Goal: Find contact information: Find contact information

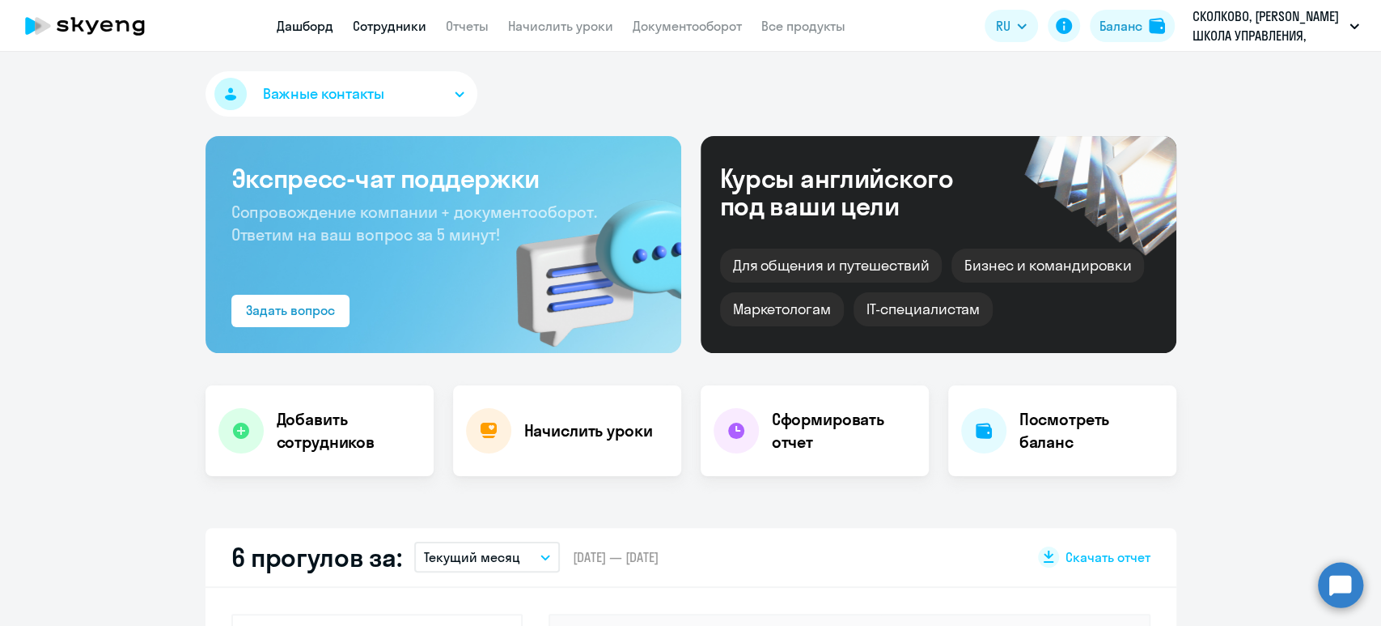
click at [388, 32] on link "Сотрудники" at bounding box center [390, 26] width 74 height 16
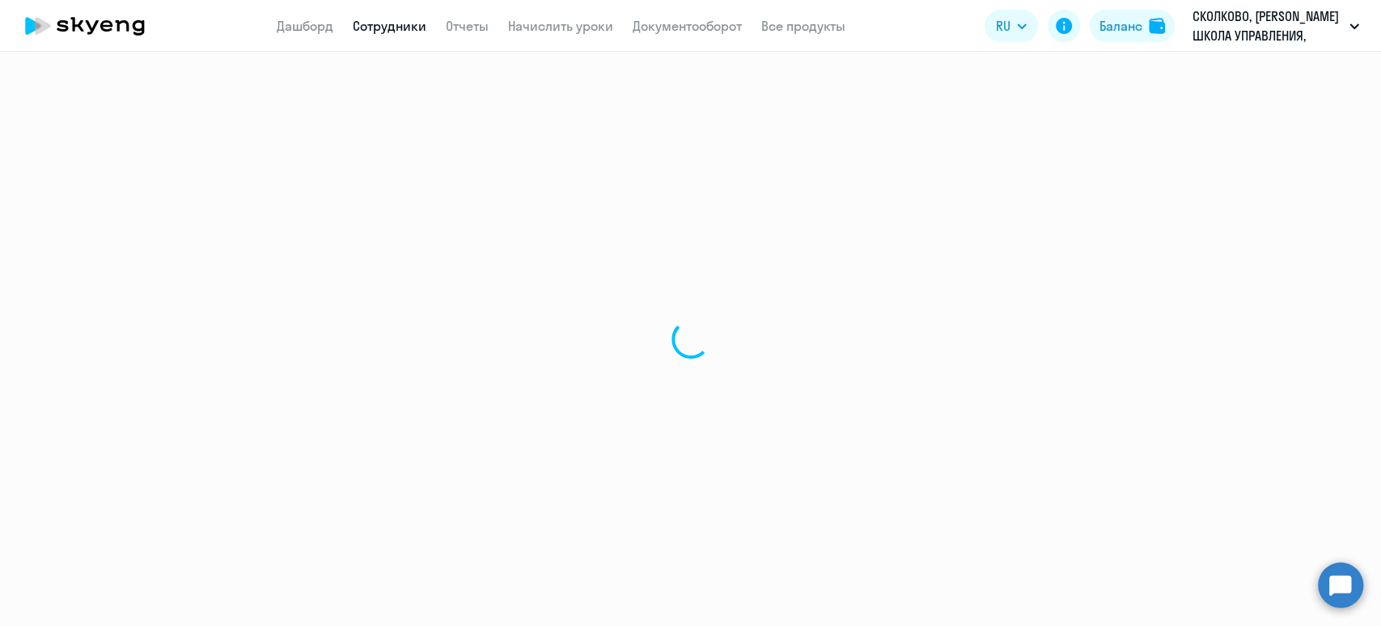
select select "30"
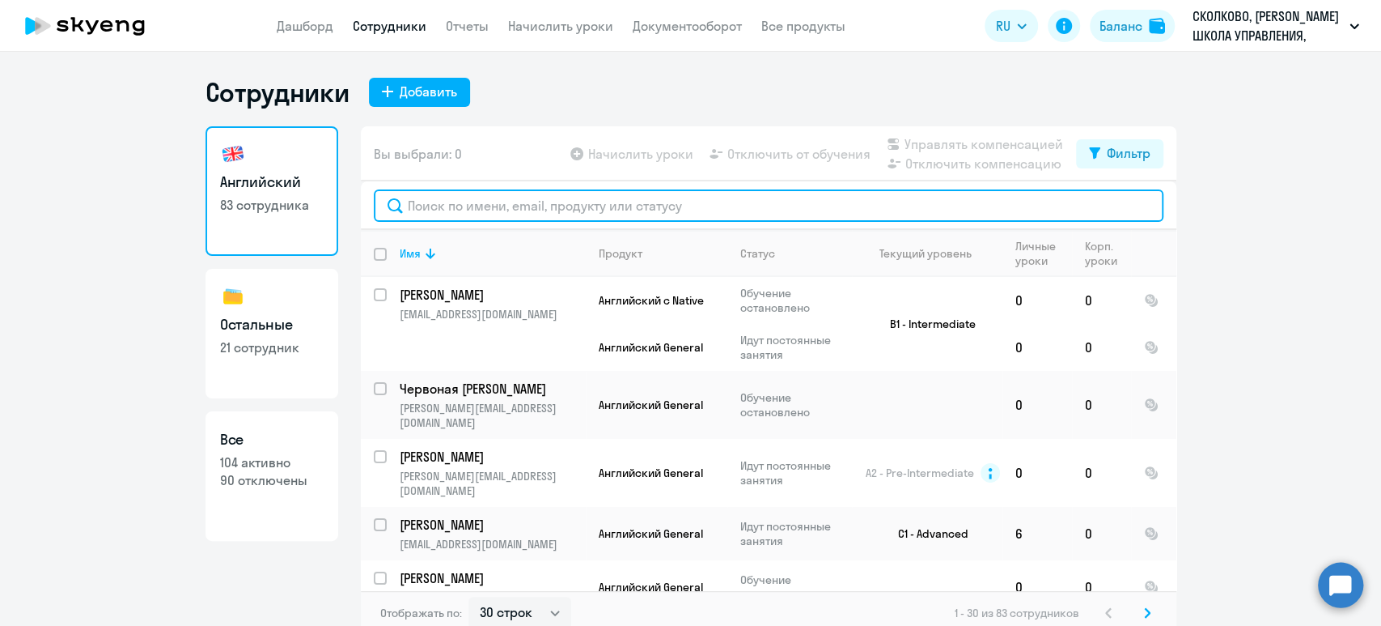
click at [518, 211] on input "text" at bounding box center [769, 205] width 790 height 32
paste input "[PERSON_NAME]"
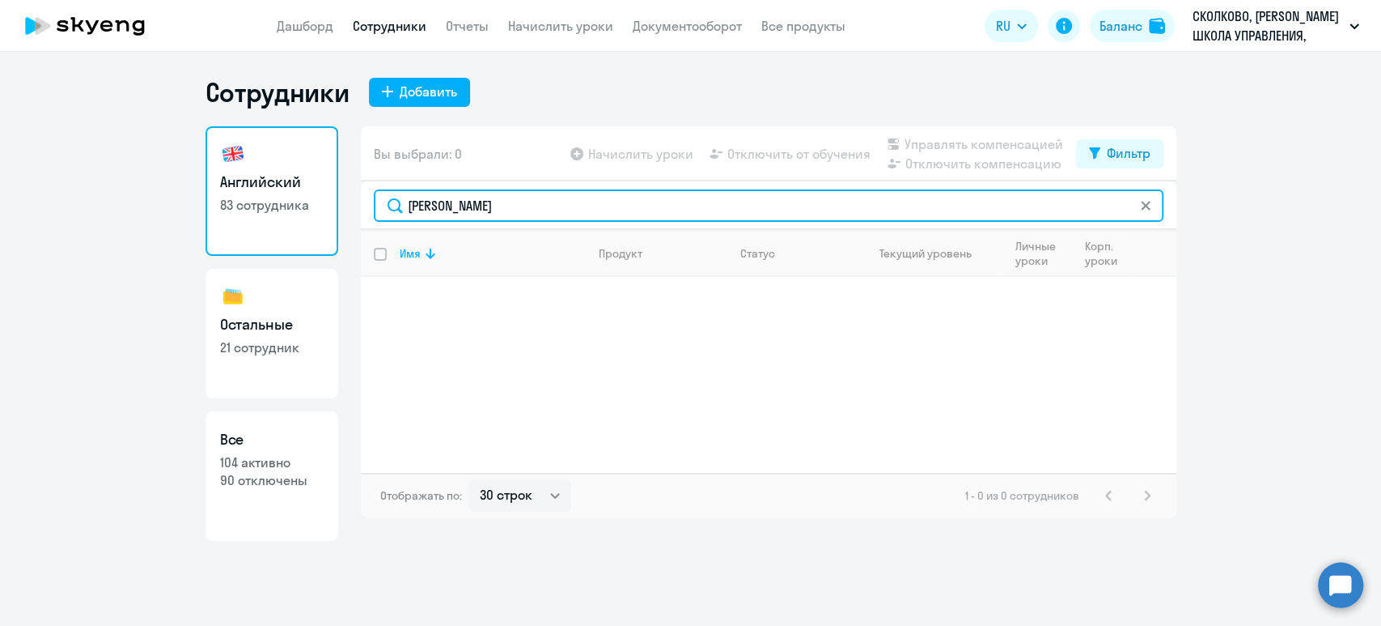
drag, startPoint x: 492, startPoint y: 207, endPoint x: 317, endPoint y: 199, distance: 175.0
click at [317, 199] on div "Английский 83 сотрудника Остальные 21 сотрудник Все 104 активно 90 отключены Вы…" at bounding box center [691, 333] width 971 height 414
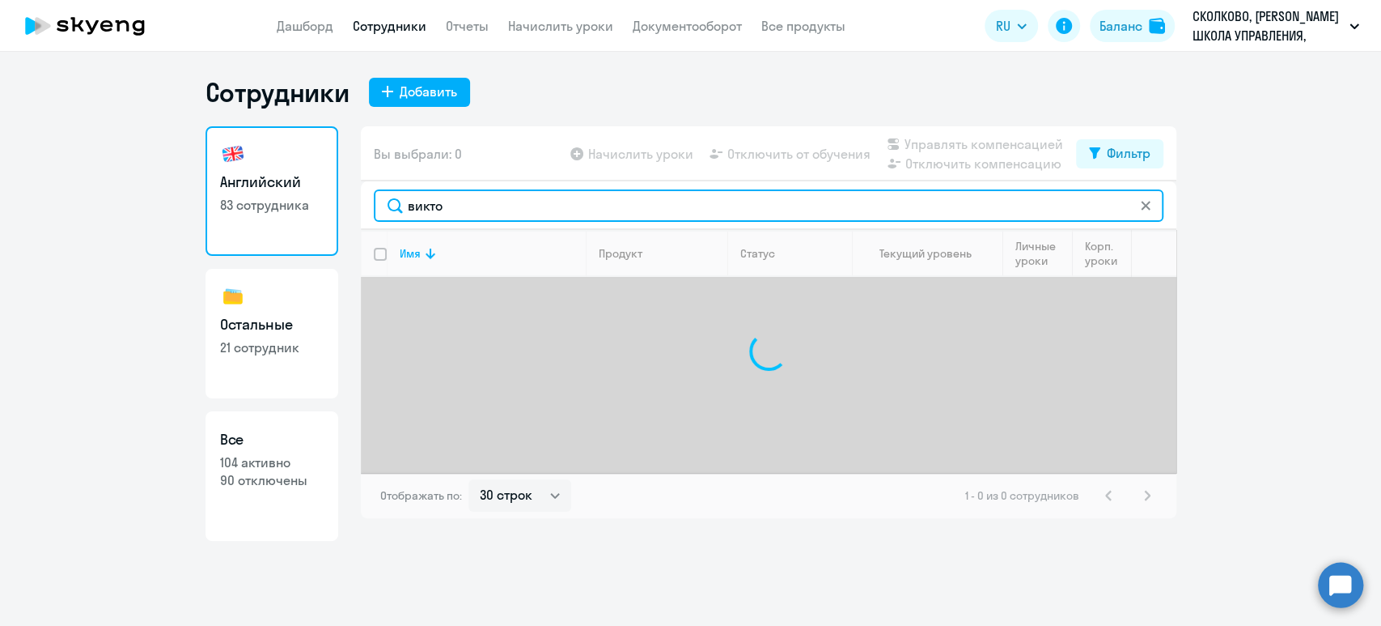
type input "виктор"
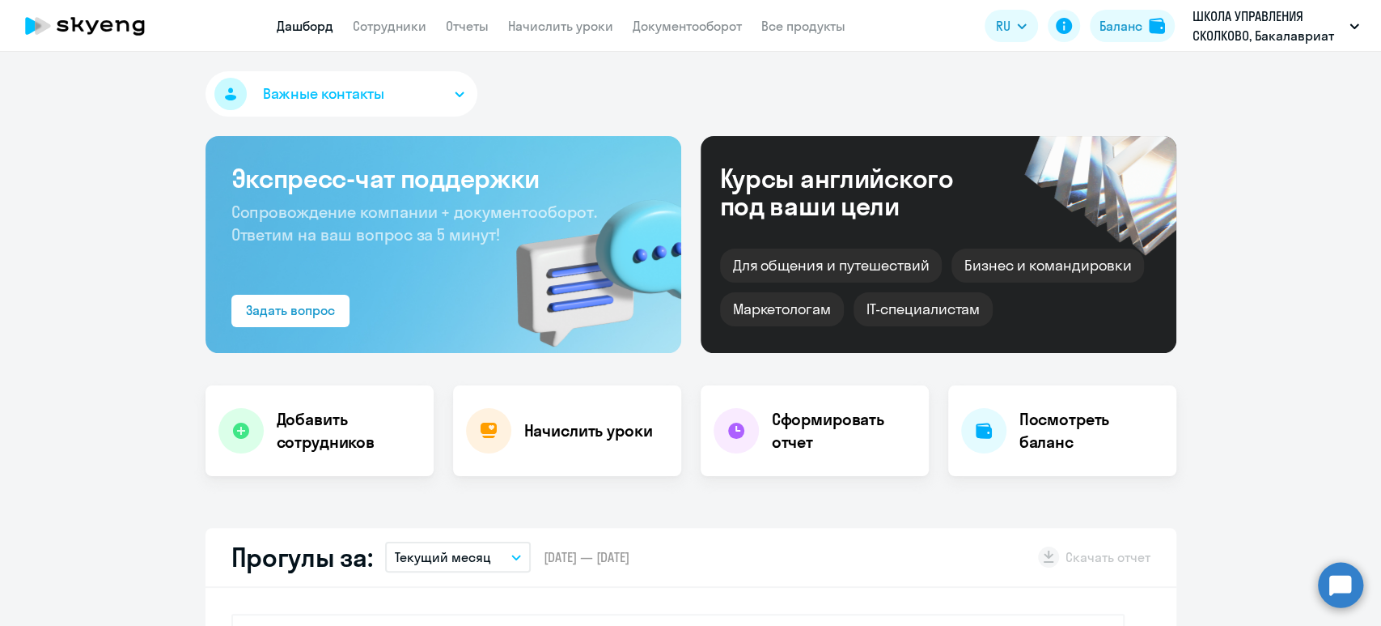
select select "30"
click at [371, 26] on link "Сотрудники" at bounding box center [390, 26] width 74 height 16
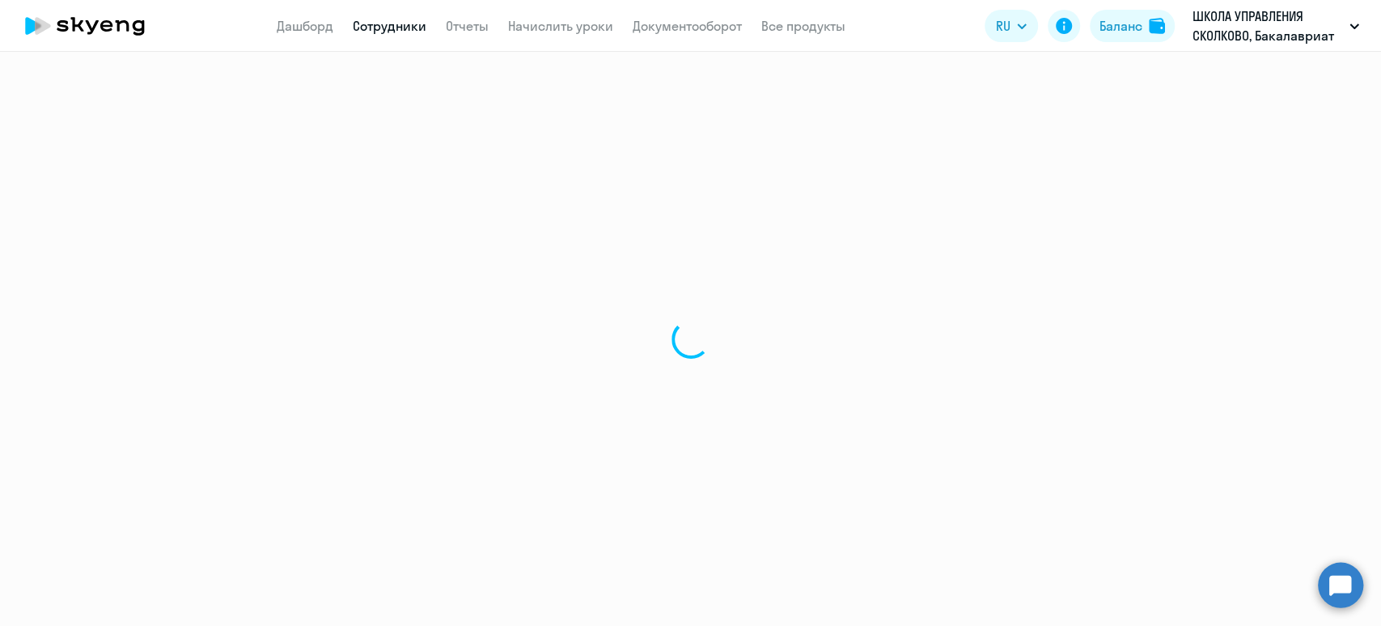
select select "30"
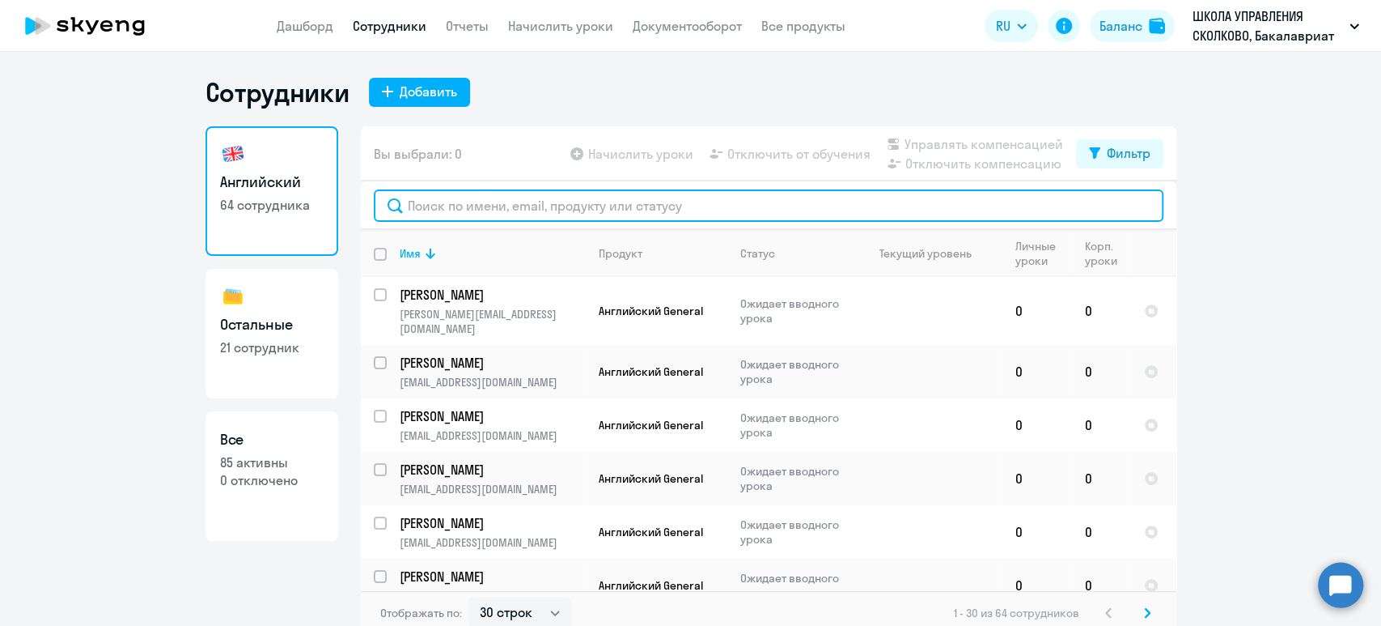
click at [473, 202] on input "text" at bounding box center [769, 205] width 790 height 32
paste input "[PERSON_NAME]"
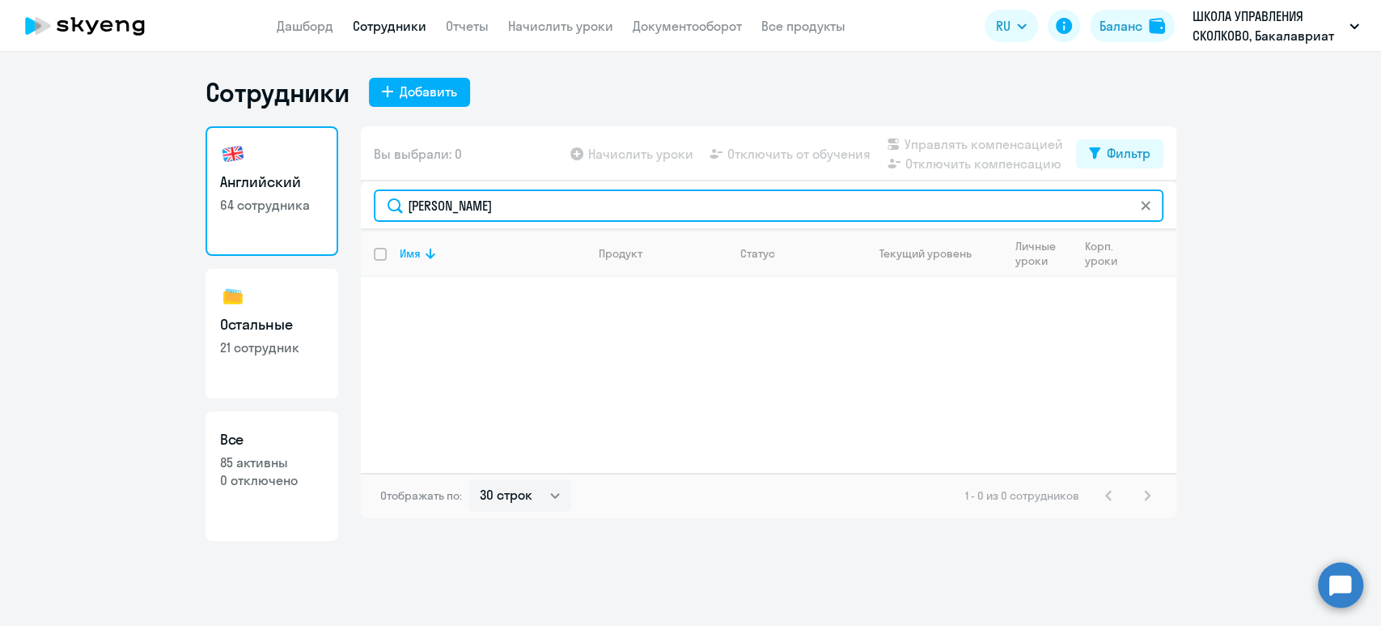
drag, startPoint x: 440, startPoint y: 200, endPoint x: 704, endPoint y: 200, distance: 263.8
click at [704, 200] on input "[PERSON_NAME]" at bounding box center [769, 205] width 790 height 32
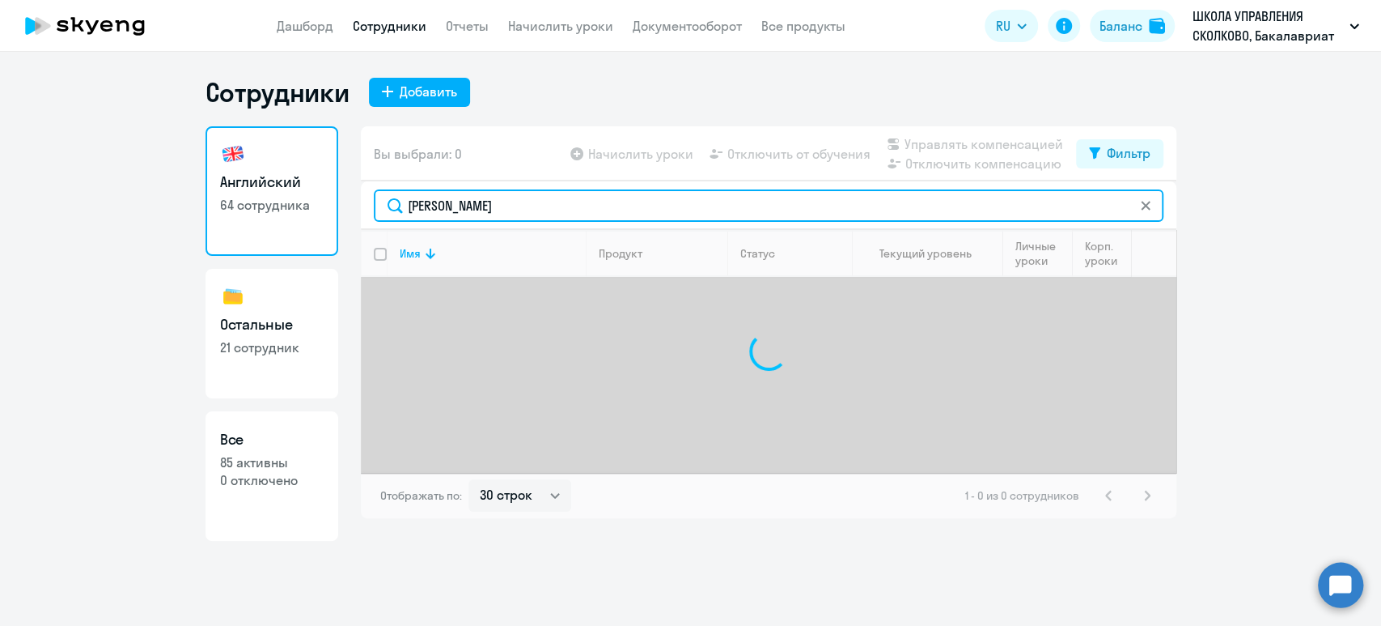
type input "[PERSON_NAME]"
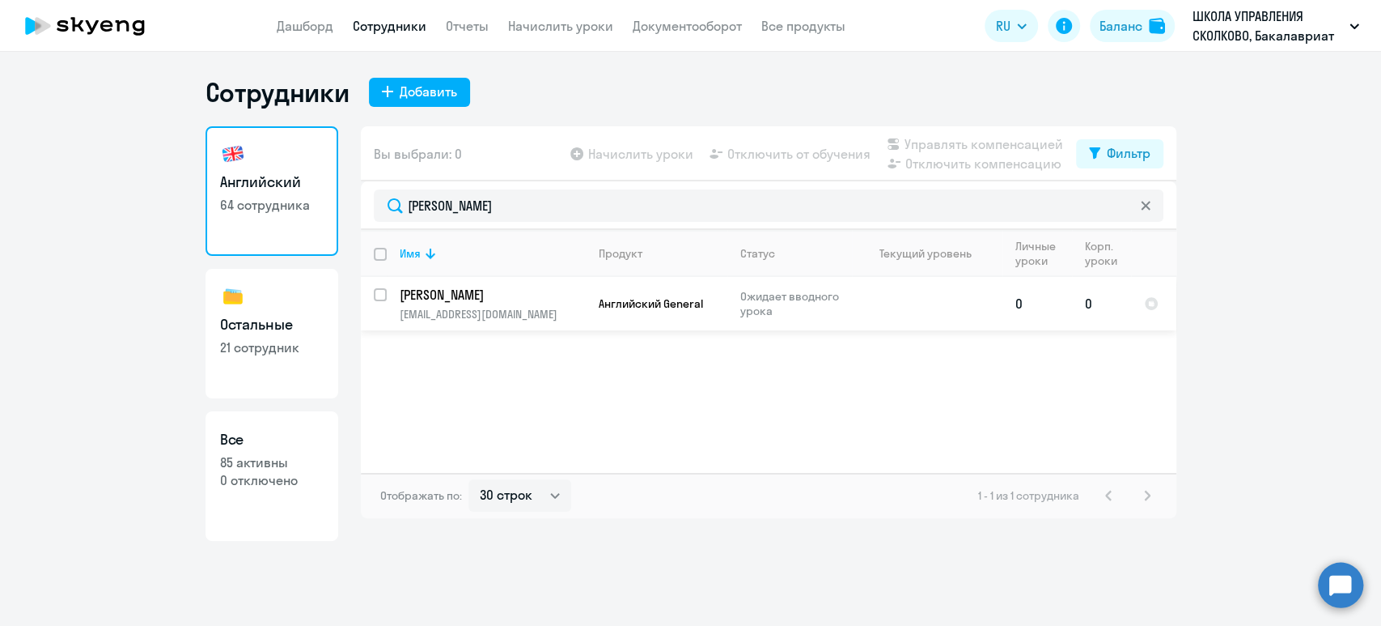
click at [477, 312] on p "[EMAIL_ADDRESS][DOMAIN_NAME]" at bounding box center [492, 314] width 185 height 15
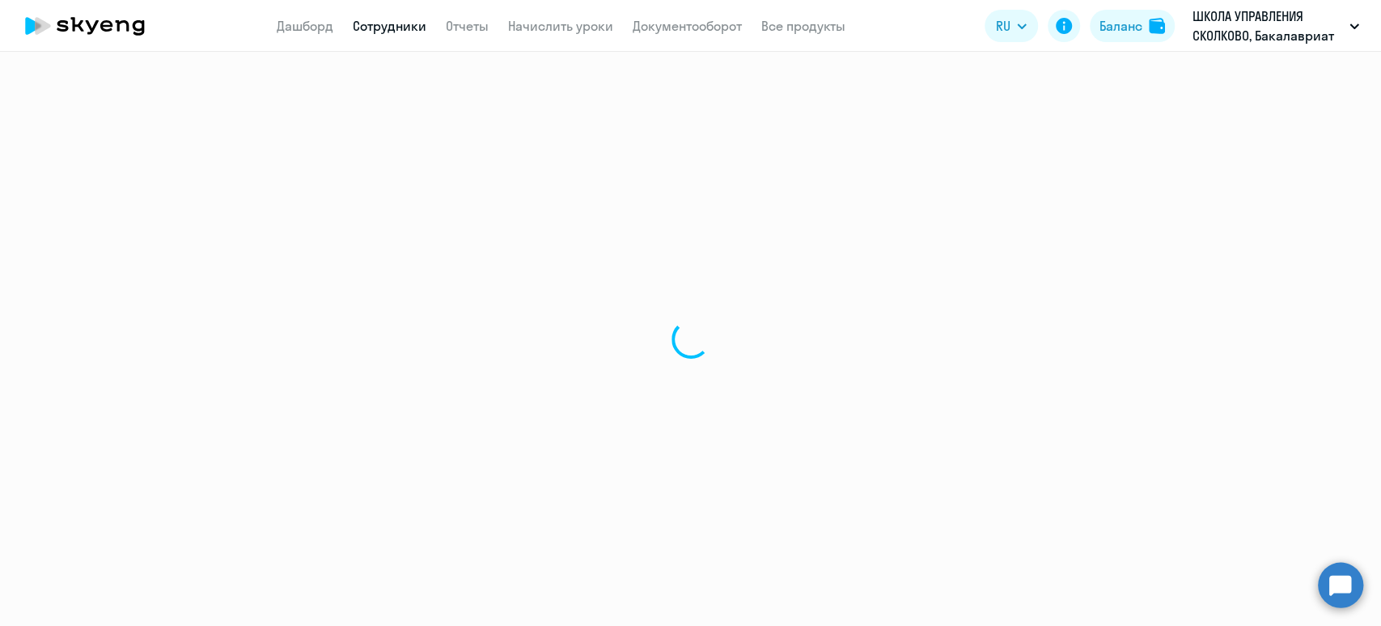
select select "english"
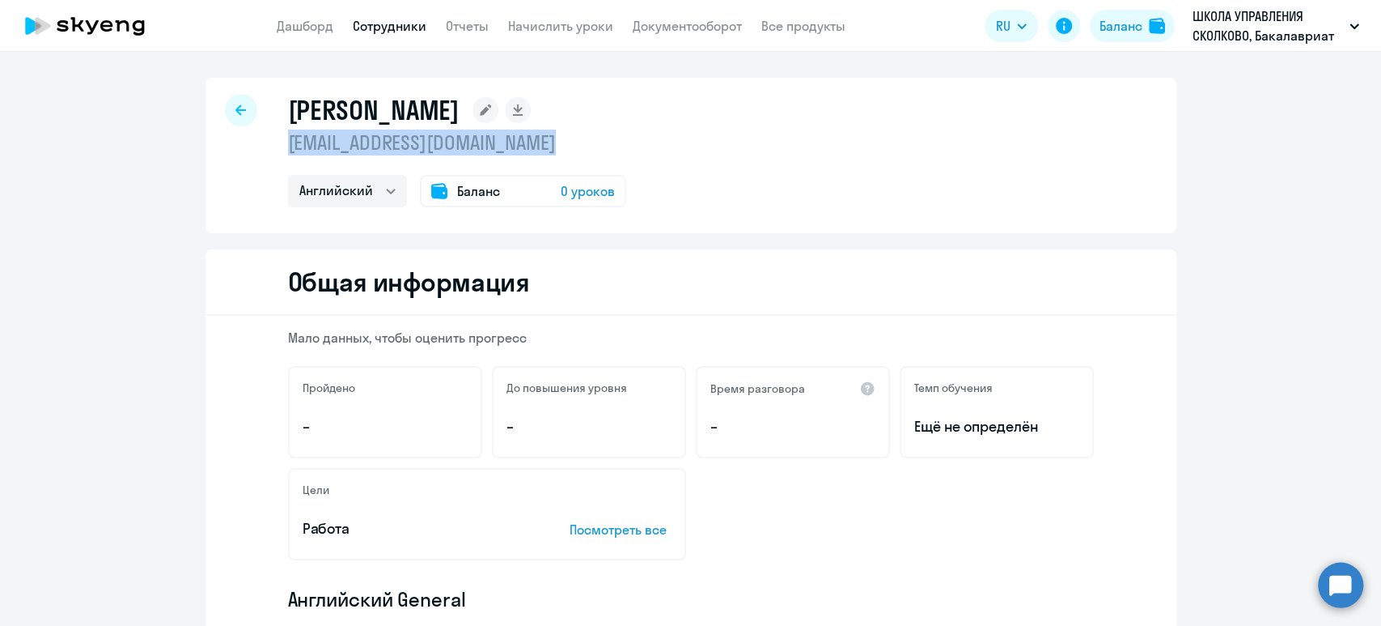
drag, startPoint x: 560, startPoint y: 145, endPoint x: 280, endPoint y: 143, distance: 280.0
click at [288, 143] on p "[EMAIL_ADDRESS][DOMAIN_NAME]" at bounding box center [457, 142] width 338 height 26
copy p "[EMAIL_ADDRESS][DOMAIN_NAME]"
click at [375, 22] on link "Сотрудники" at bounding box center [390, 26] width 74 height 16
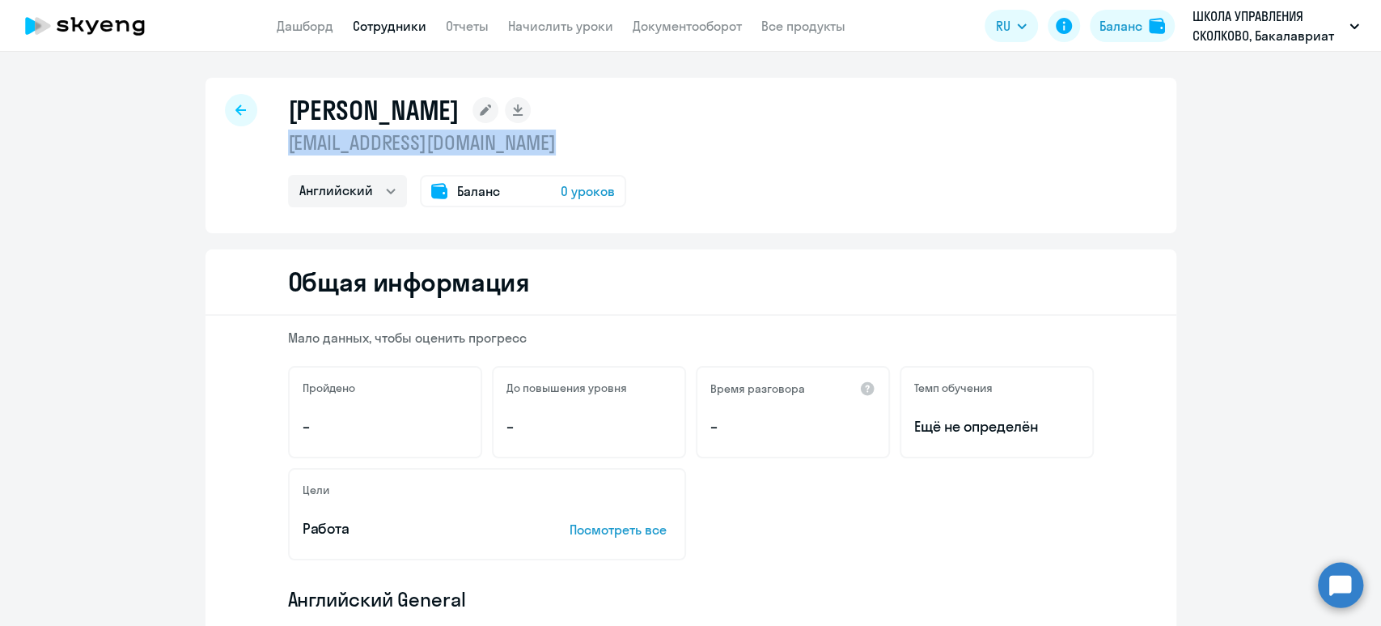
select select "30"
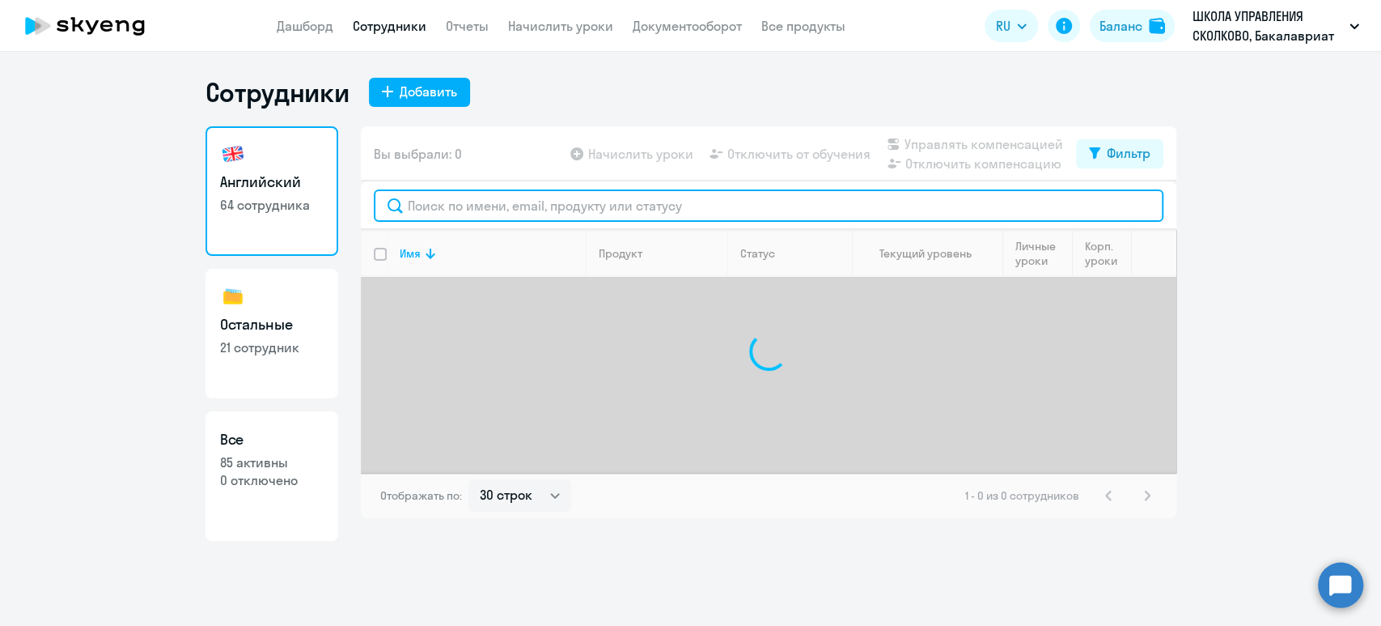
click at [477, 205] on input "text" at bounding box center [769, 205] width 790 height 32
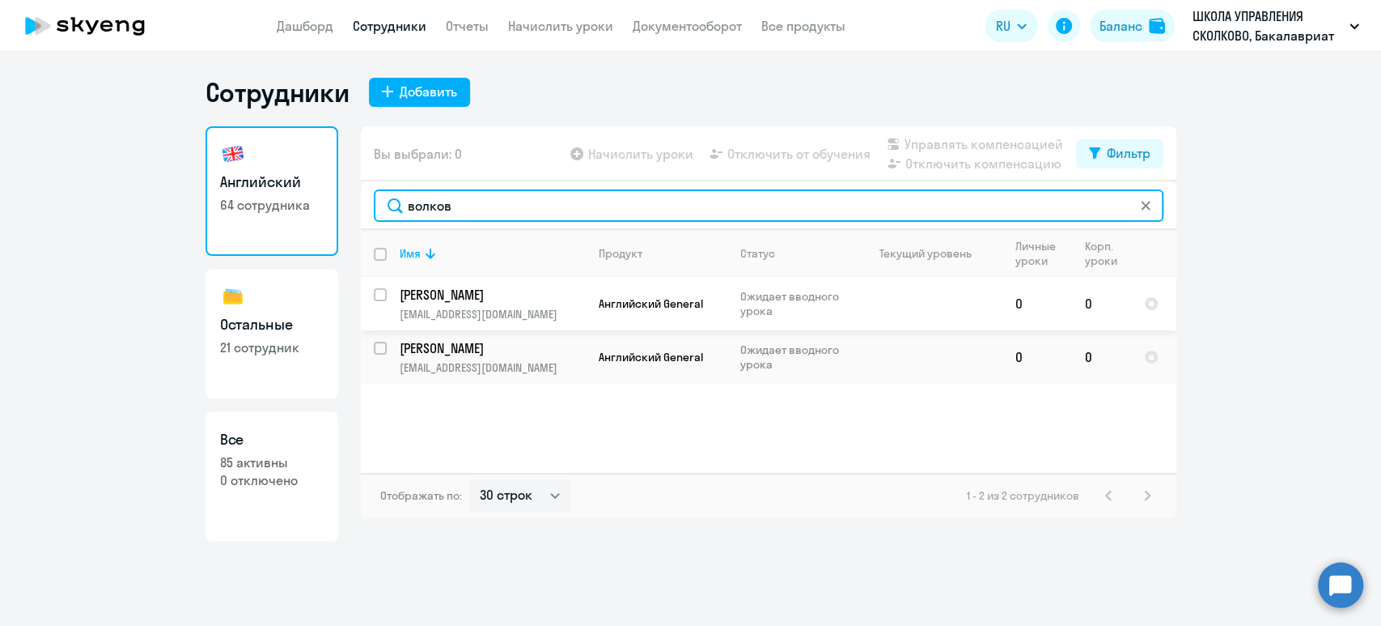
type input "волков"
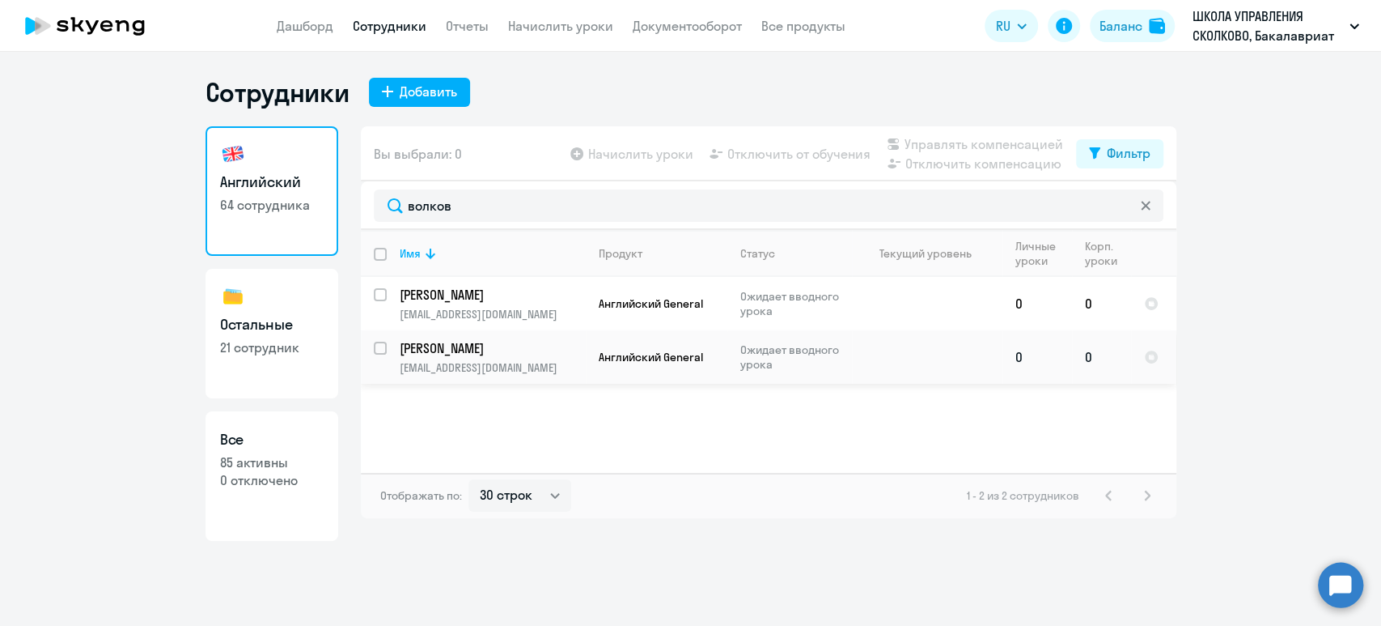
click at [484, 368] on p "[EMAIL_ADDRESS][DOMAIN_NAME]" at bounding box center [492, 367] width 185 height 15
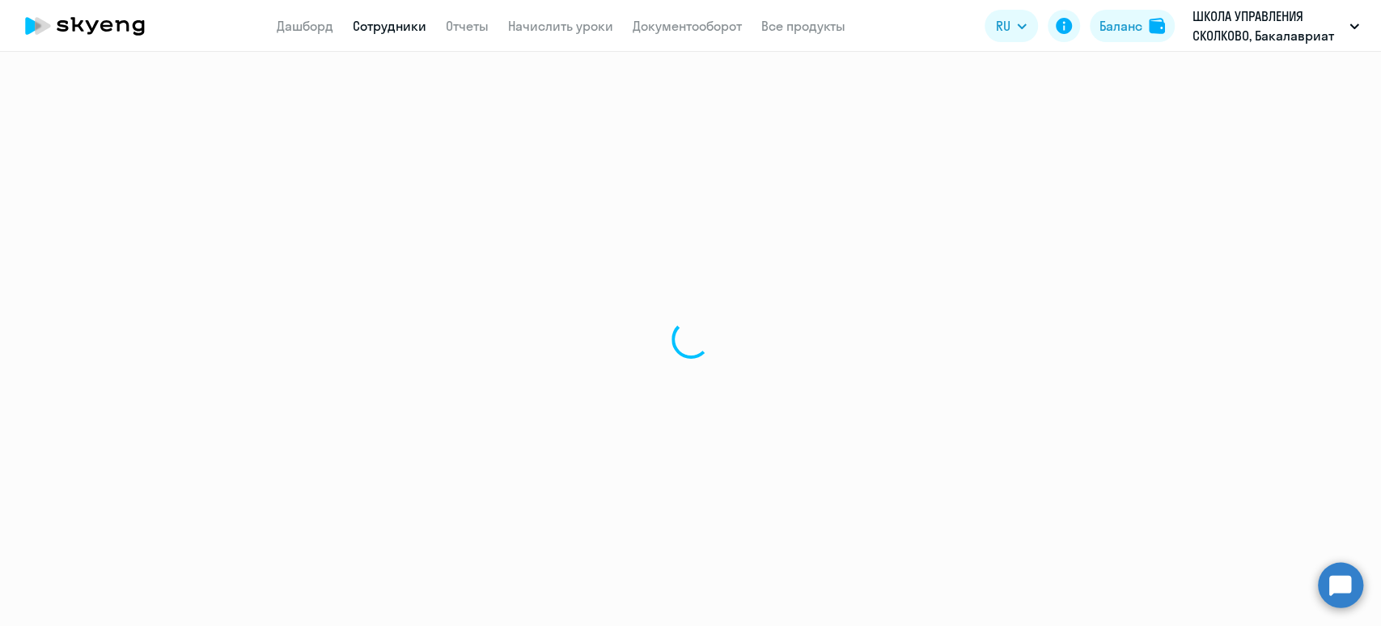
select select "english"
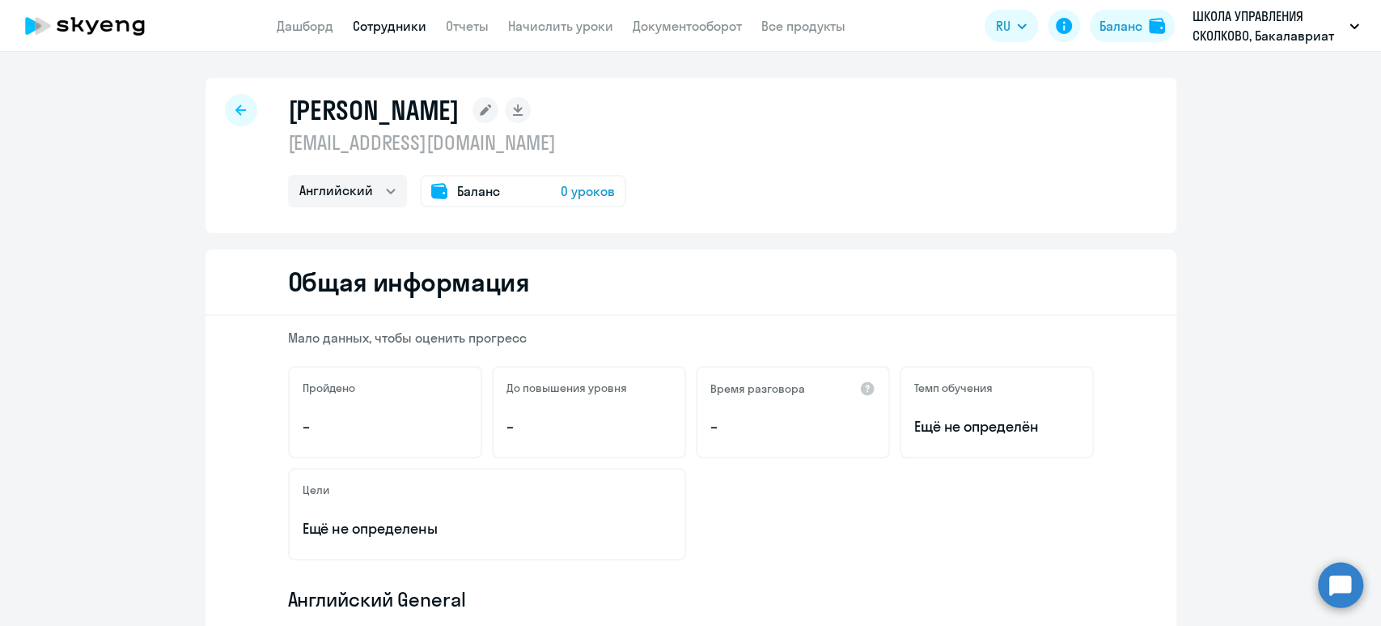
drag, startPoint x: 583, startPoint y: 145, endPoint x: 278, endPoint y: 137, distance: 304.4
click at [288, 137] on p "[EMAIL_ADDRESS][DOMAIN_NAME]" at bounding box center [457, 142] width 338 height 26
copy p "[EMAIL_ADDRESS][DOMAIN_NAME]"
click at [377, 7] on app-header "Дашборд Сотрудники Отчеты Начислить уроки Документооборот Все продукты Дашборд …" at bounding box center [690, 26] width 1381 height 52
click at [388, 23] on link "Сотрудники" at bounding box center [390, 26] width 74 height 16
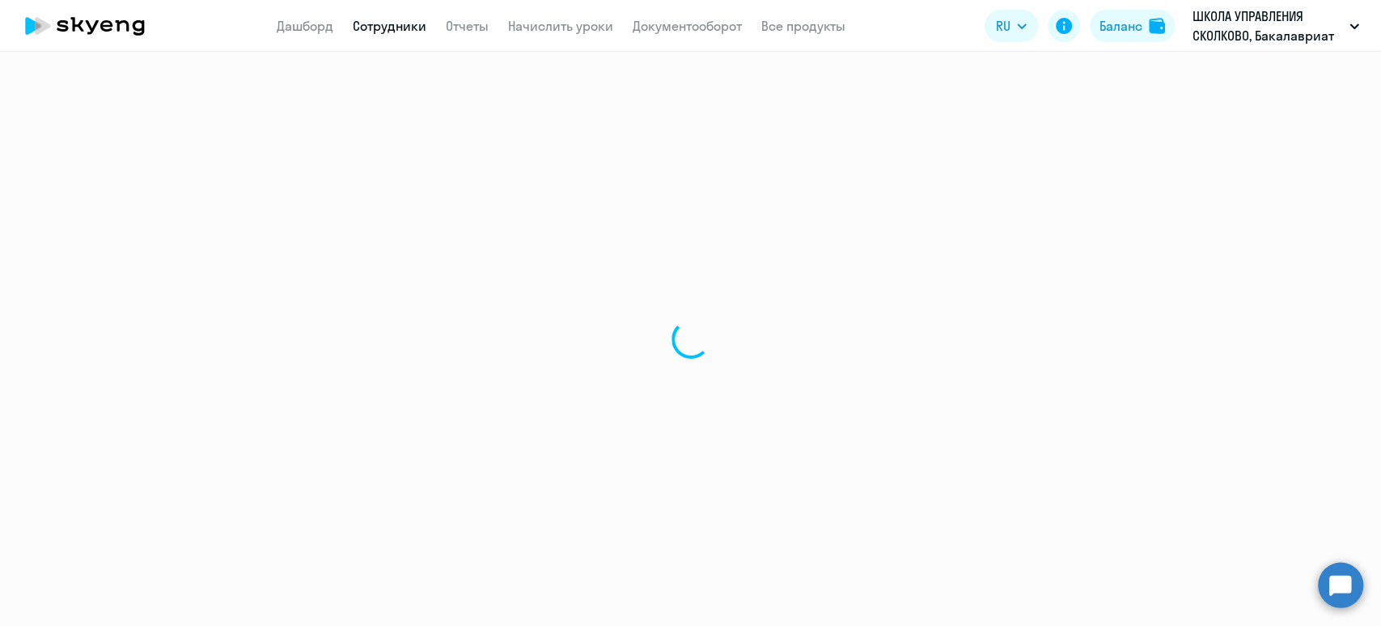
select select "30"
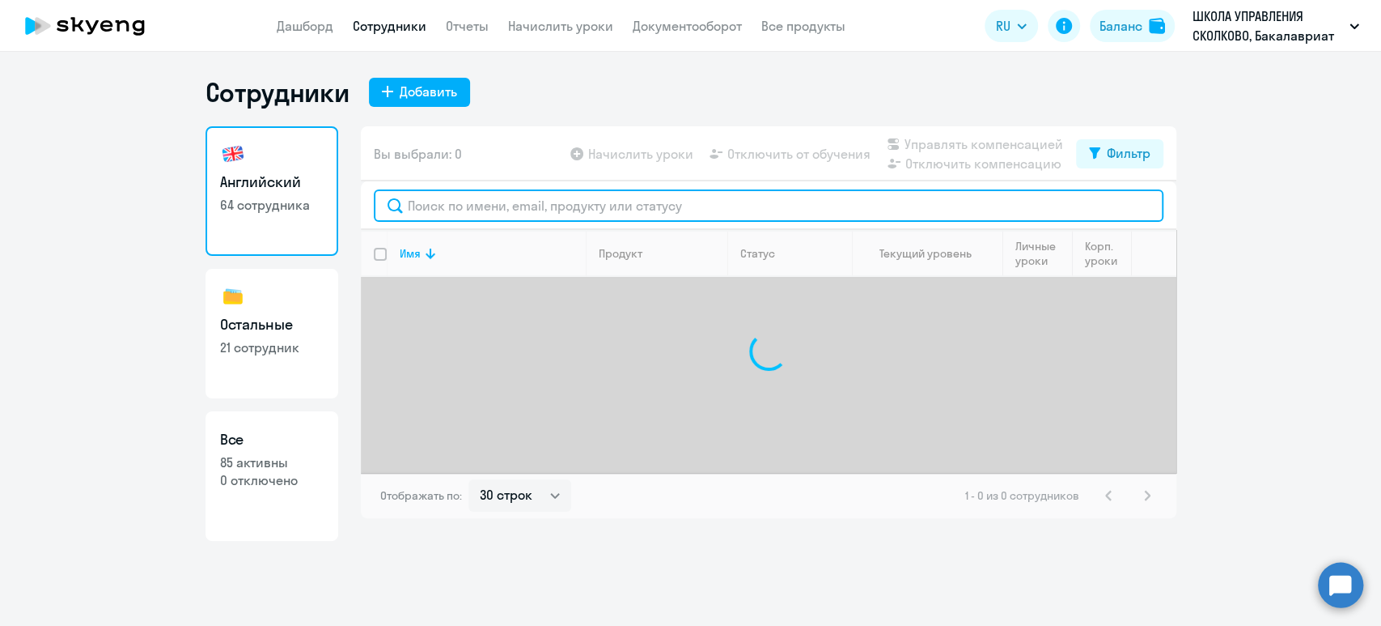
click at [471, 193] on input "text" at bounding box center [769, 205] width 790 height 32
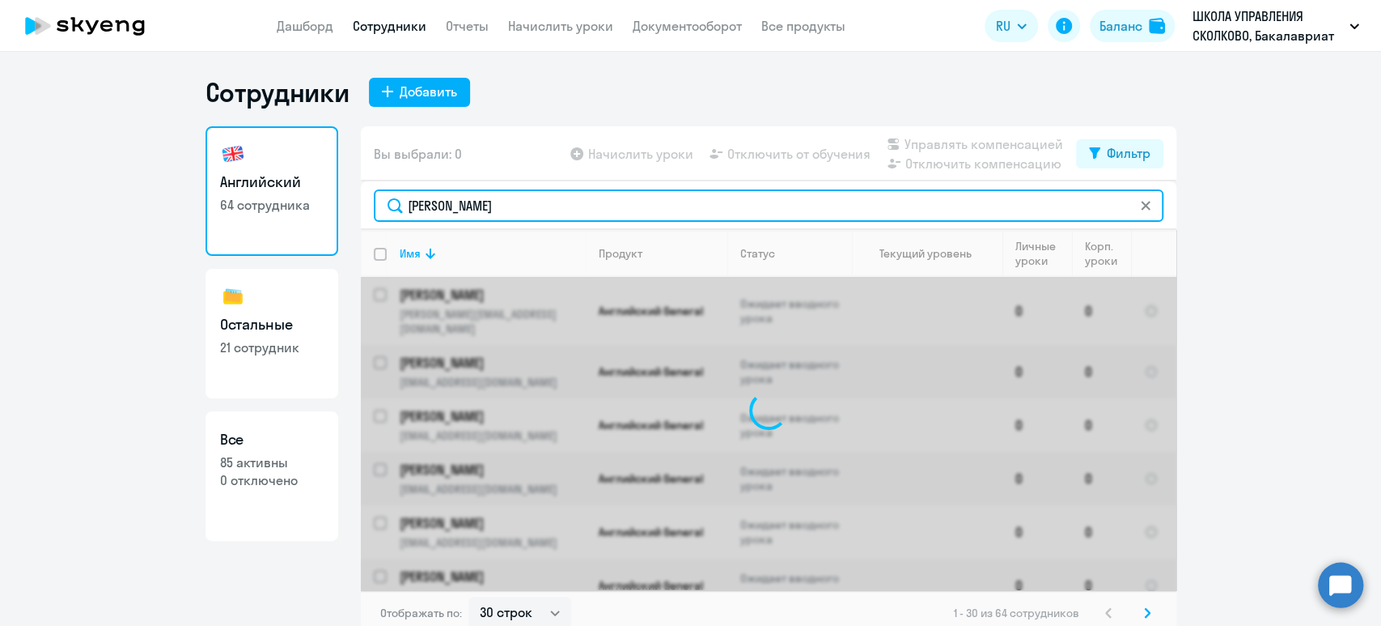
type input "[PERSON_NAME]"
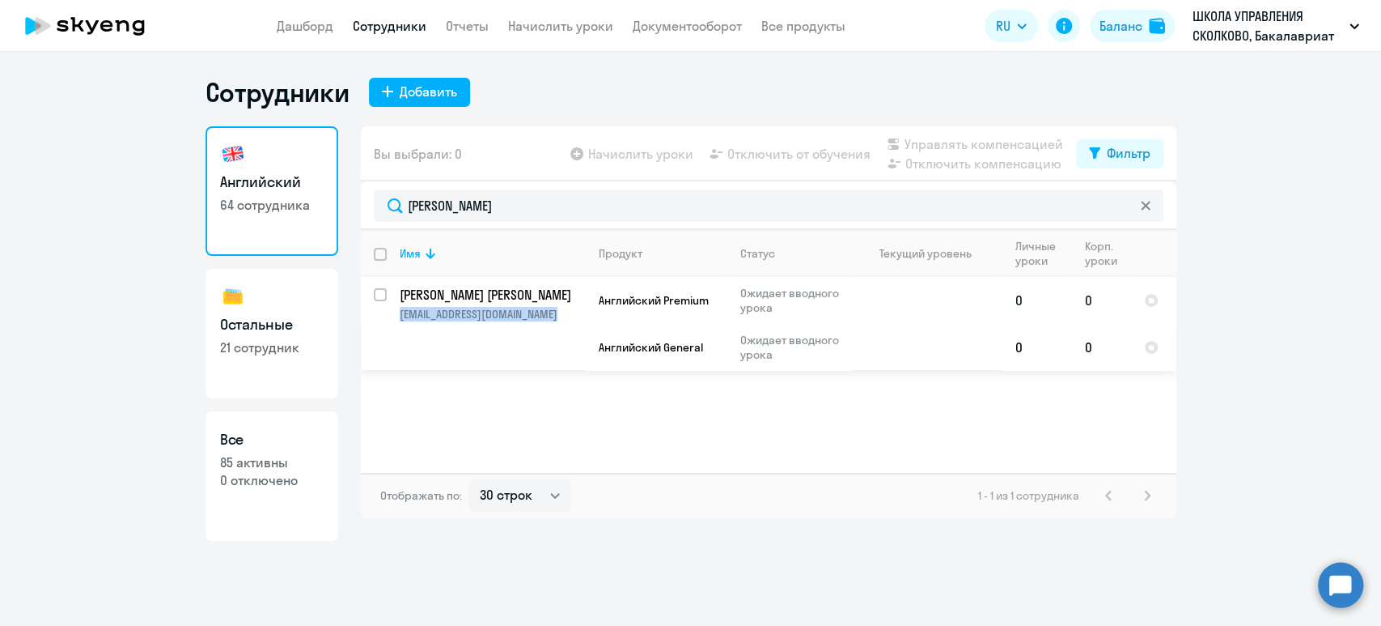
copy p "[EMAIL_ADDRESS][DOMAIN_NAME]"
drag, startPoint x: 586, startPoint y: 317, endPoint x: 392, endPoint y: 317, distance: 193.4
click at [392, 317] on tr "Сосмаков [PERSON_NAME] [PERSON_NAME][EMAIL_ADDRESS][DOMAIN_NAME] Английский Pre…" at bounding box center [769, 300] width 816 height 47
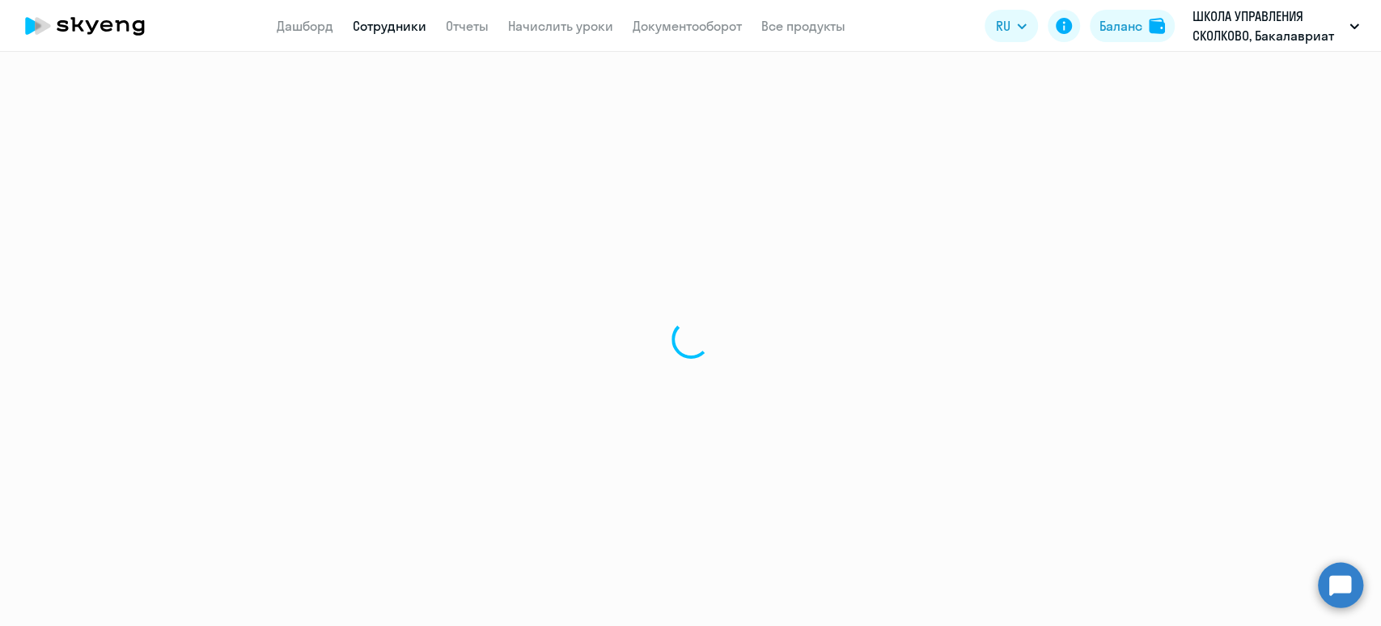
select select "english"
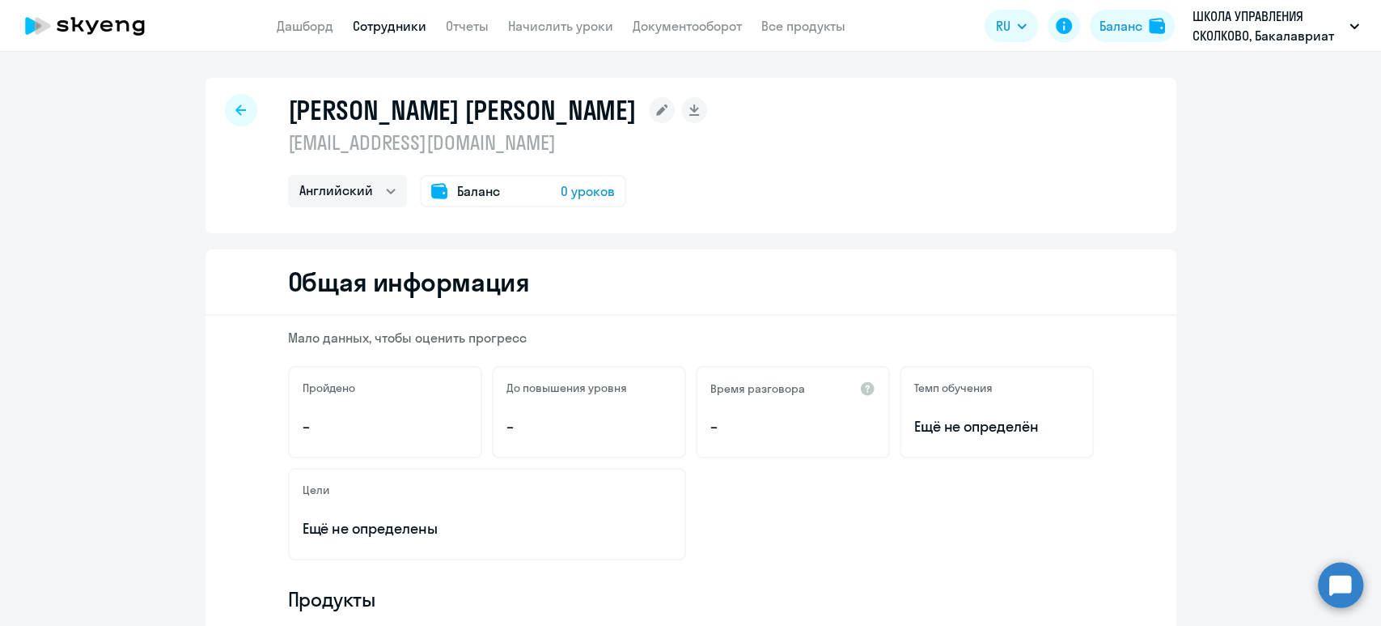
drag, startPoint x: 642, startPoint y: 134, endPoint x: 259, endPoint y: 151, distance: 383.1
click at [259, 151] on div "[PERSON_NAME] [PERSON_NAME] [EMAIL_ADDRESS][DOMAIN_NAME] Английский Баланс 0 ур…" at bounding box center [691, 155] width 971 height 155
copy p "[EMAIL_ADDRESS][DOMAIN_NAME]"
click at [376, 27] on link "Сотрудники" at bounding box center [390, 26] width 74 height 16
select select "30"
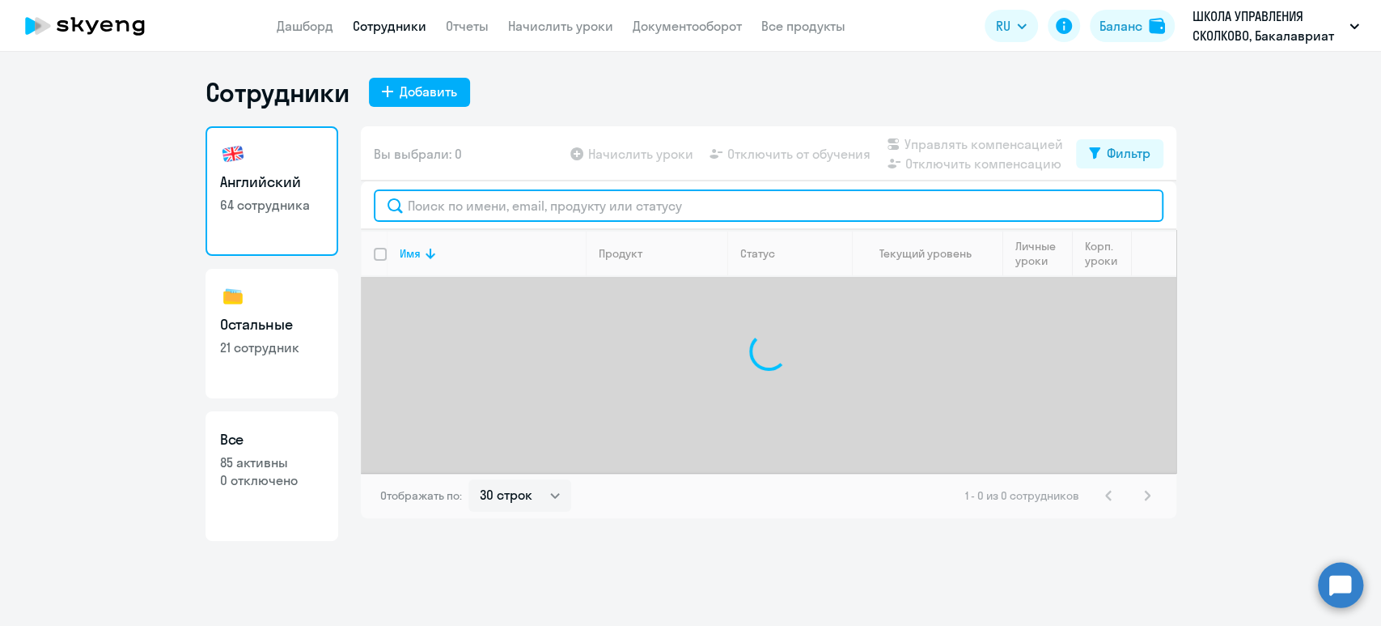
click at [451, 213] on input "text" at bounding box center [769, 205] width 790 height 32
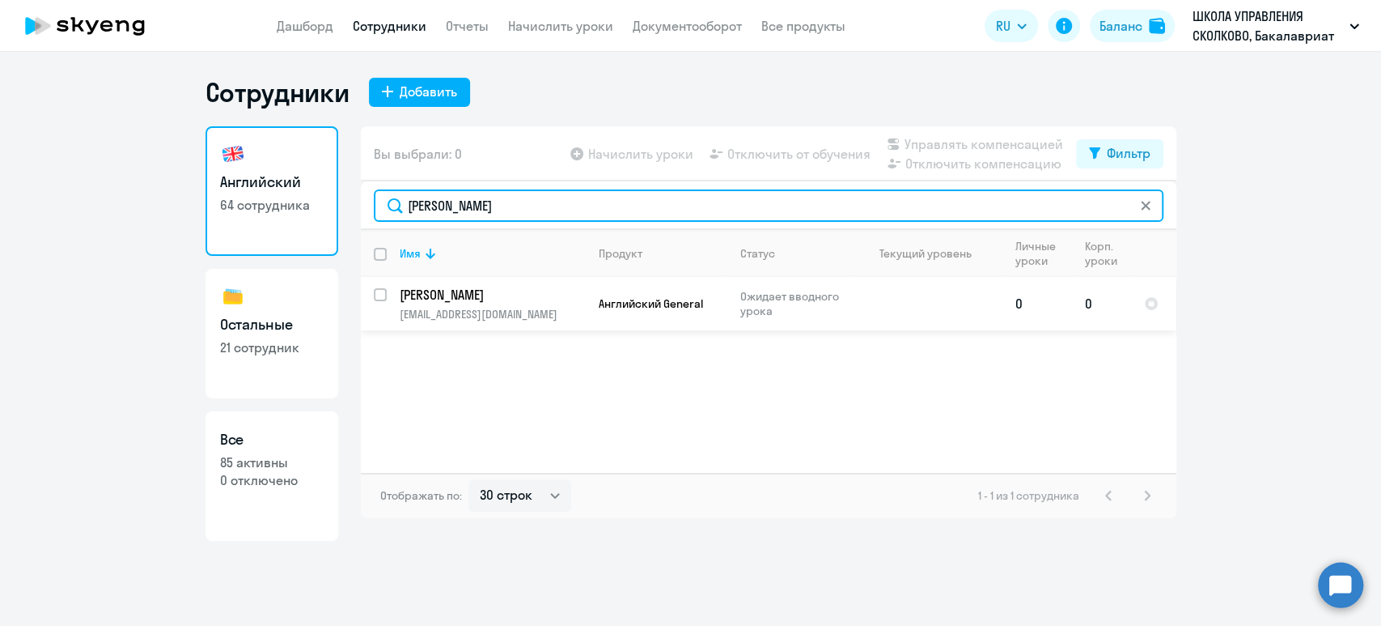
type input "[PERSON_NAME]"
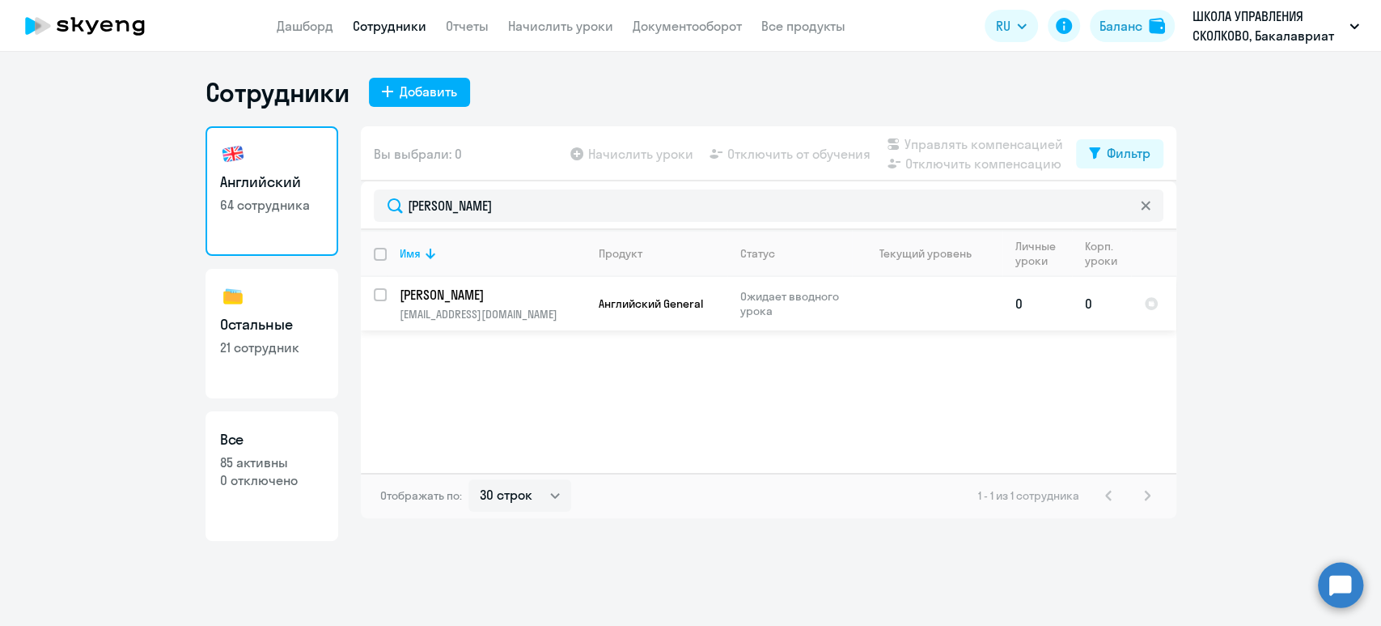
click at [459, 302] on p "[PERSON_NAME]" at bounding box center [491, 295] width 183 height 18
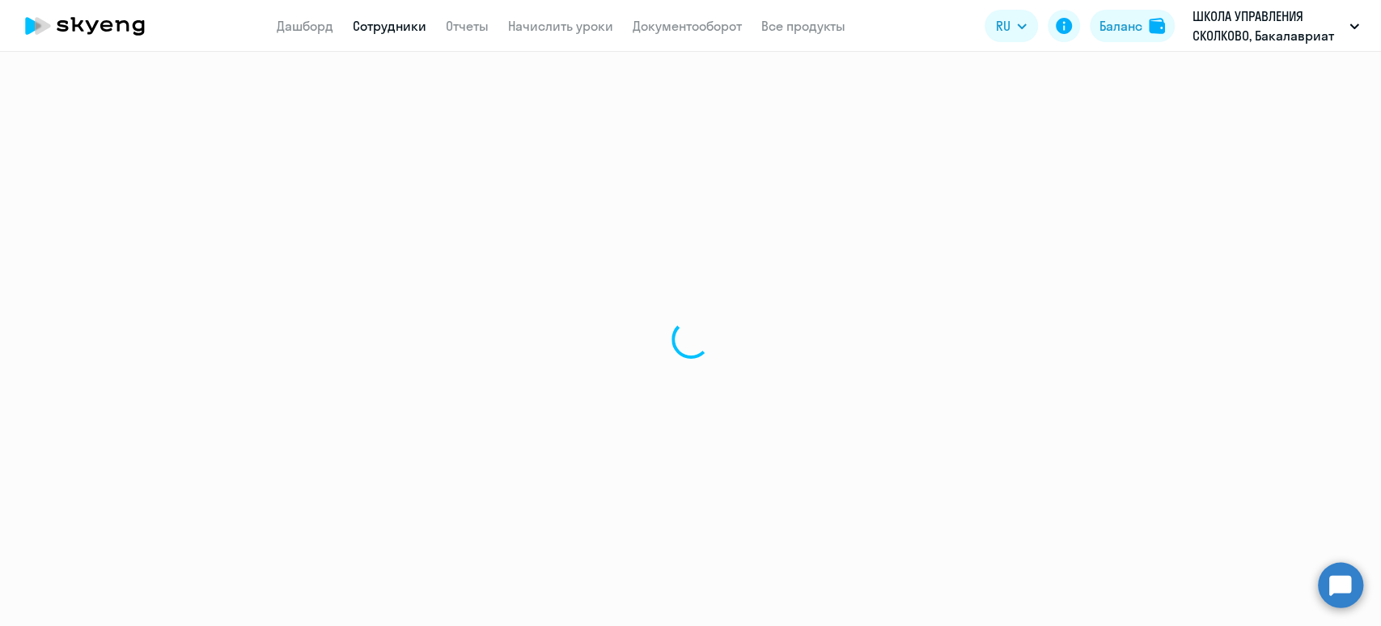
select select "english"
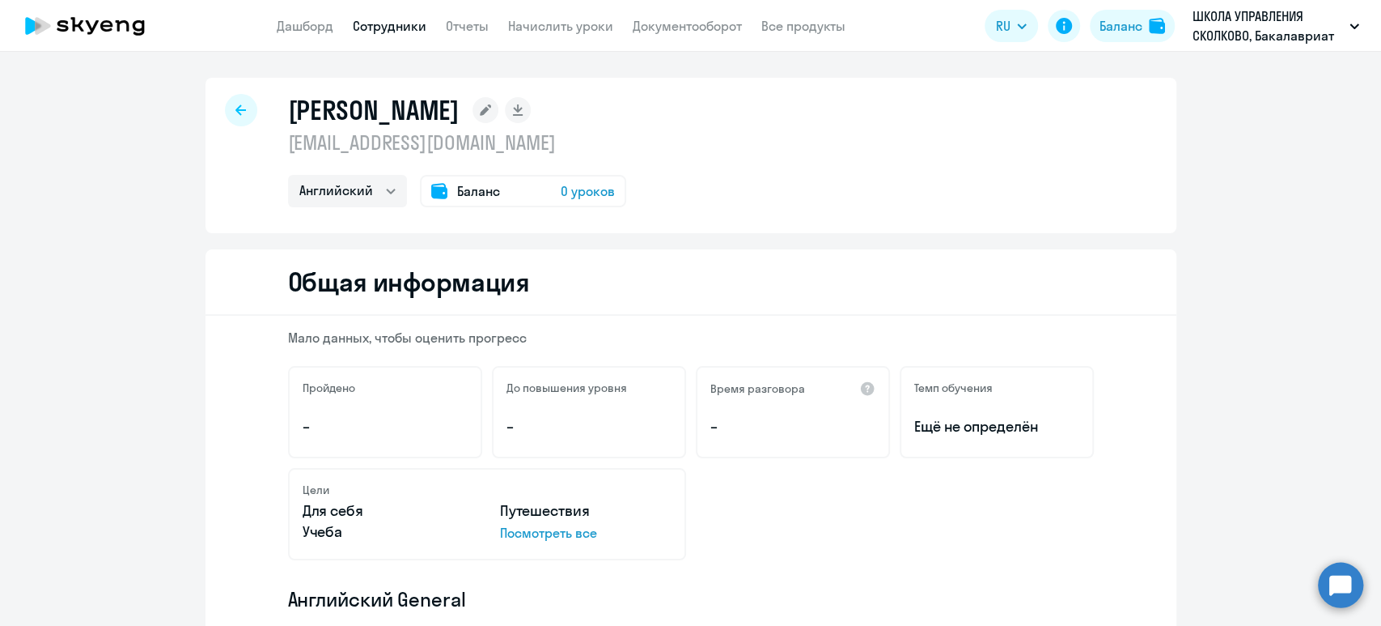
drag, startPoint x: 575, startPoint y: 143, endPoint x: 262, endPoint y: 144, distance: 312.4
click at [262, 144] on div "[PERSON_NAME] [EMAIL_ADDRESS][DOMAIN_NAME] Английский Баланс 0 уроков" at bounding box center [691, 155] width 971 height 155
copy p "[EMAIL_ADDRESS][DOMAIN_NAME]"
